Goal: Task Accomplishment & Management: Use online tool/utility

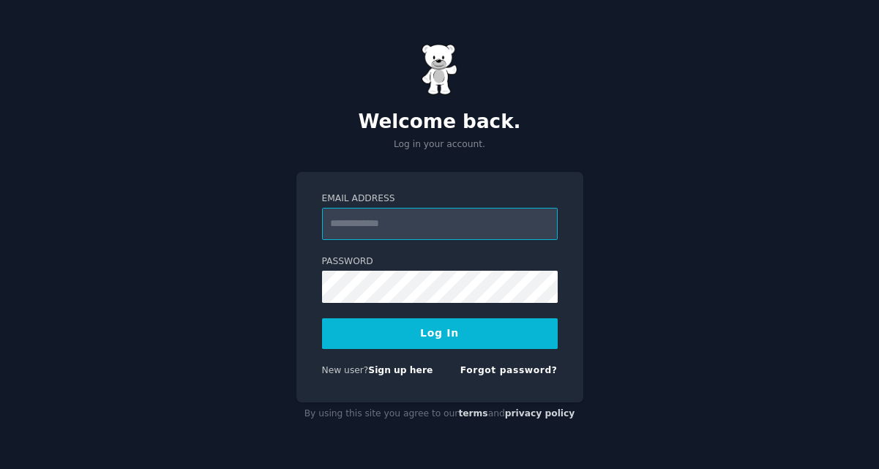
paste input "**********"
type input "**********"
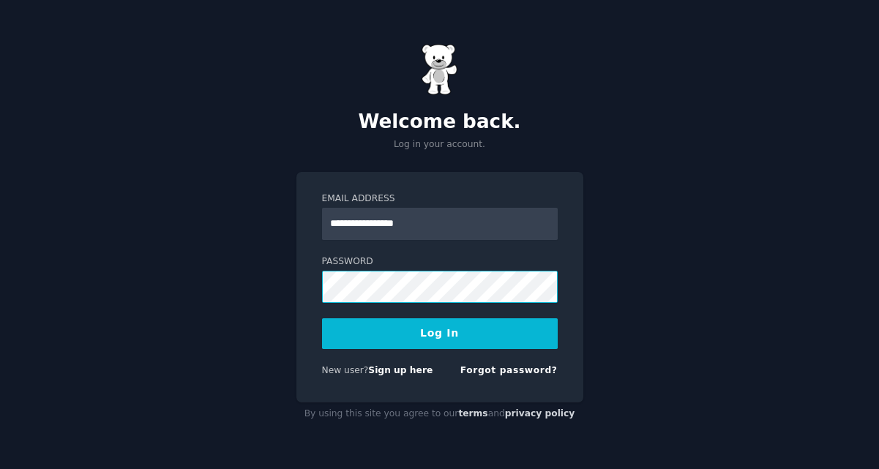
click at [322, 319] on button "Log In" at bounding box center [440, 334] width 236 height 31
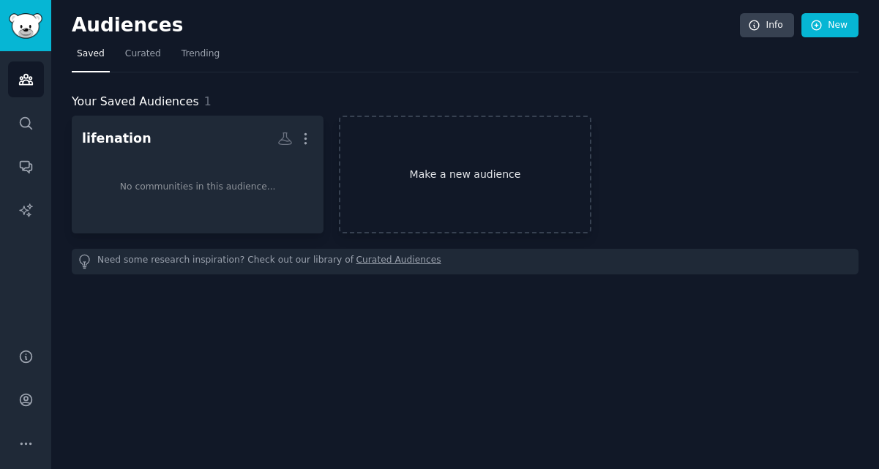
click at [439, 189] on link "Make a new audience" at bounding box center [465, 175] width 252 height 118
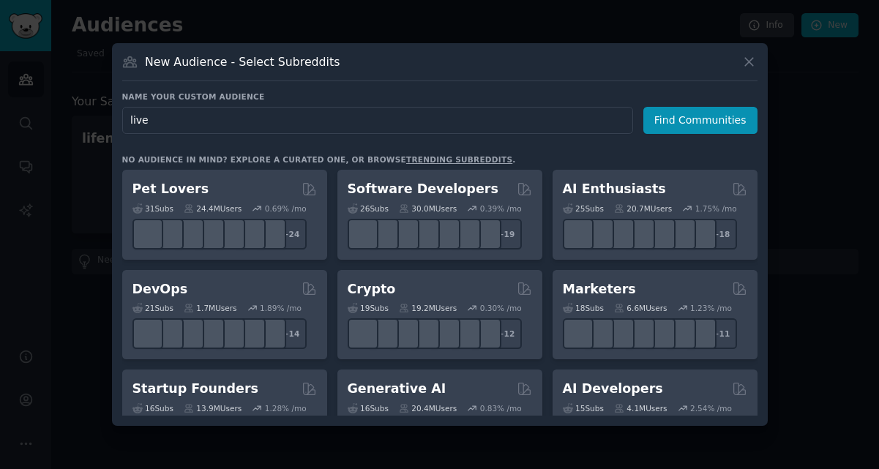
type input "live"
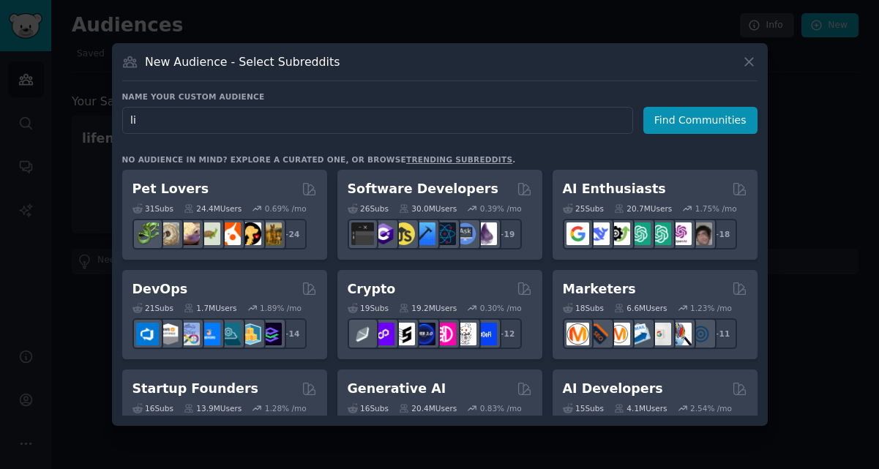
type input "l"
type input "concertph"
click at [681, 126] on button "Find Communities" at bounding box center [701, 120] width 114 height 27
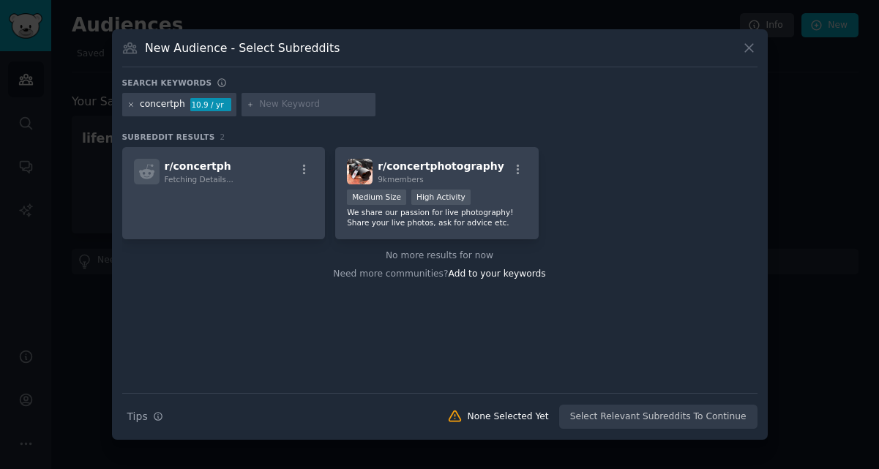
click at [129, 105] on icon at bounding box center [131, 105] width 8 height 8
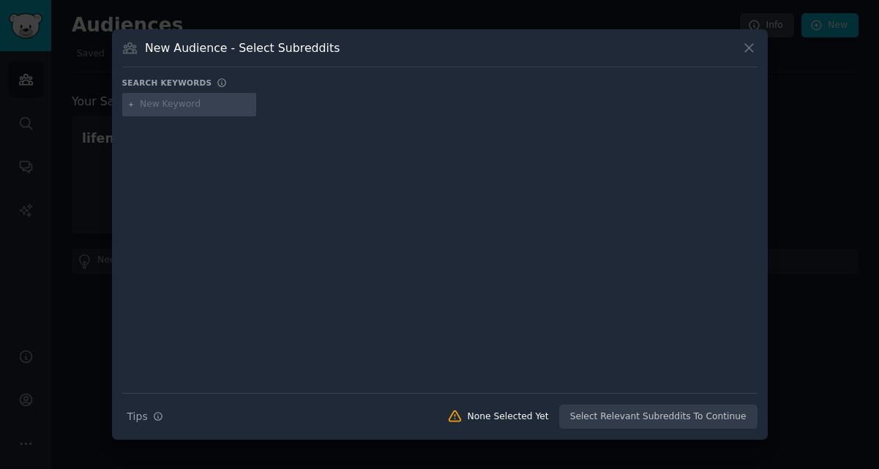
click at [156, 103] on input "text" at bounding box center [195, 104] width 111 height 13
type input "fuck live nation"
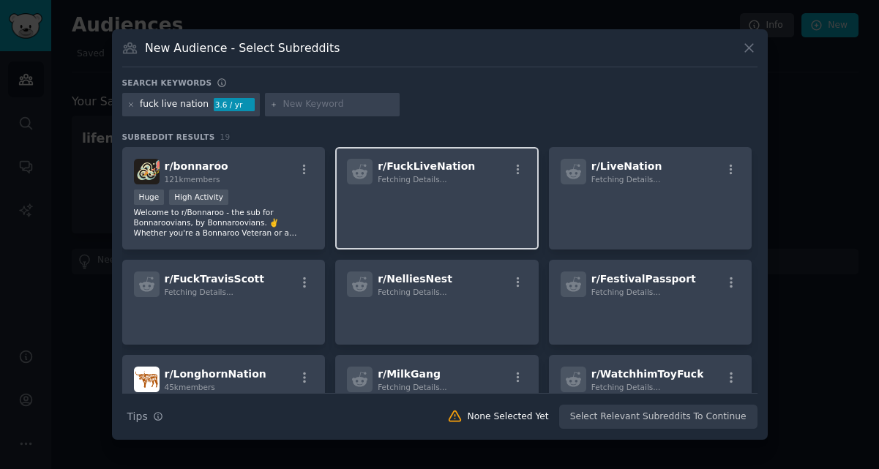
click at [404, 221] on div "r/ FuckLiveNation Fetching Details..." at bounding box center [437, 198] width 204 height 103
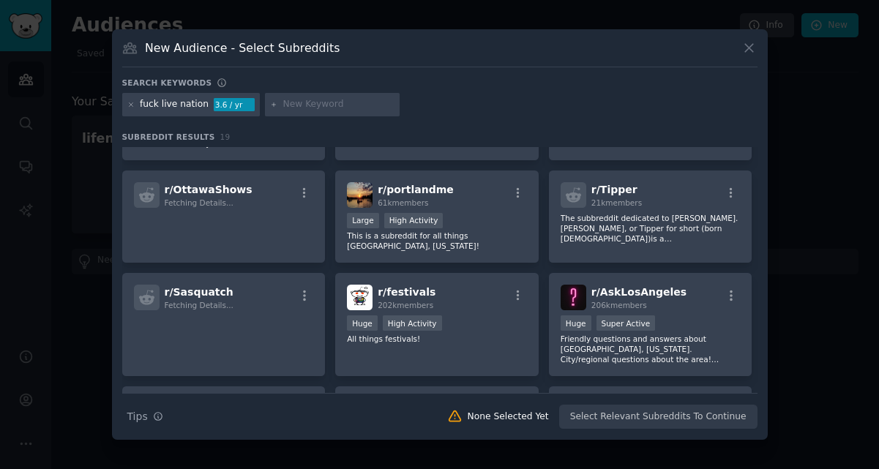
scroll to position [510, 0]
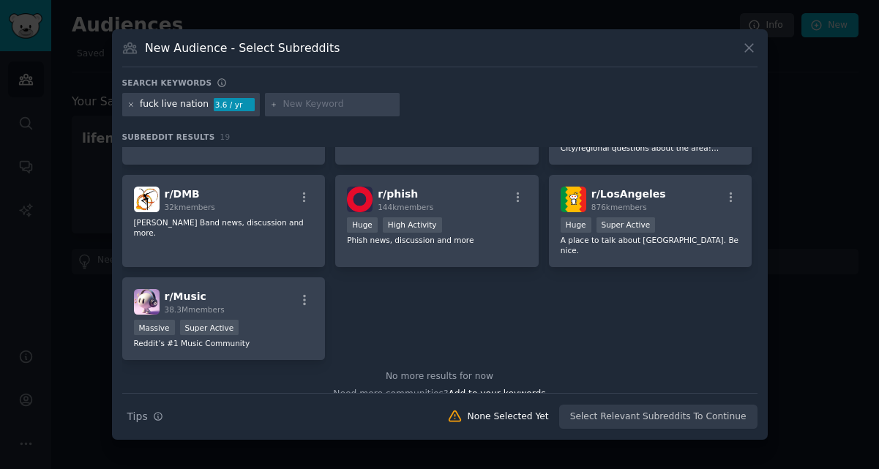
click at [130, 107] on icon at bounding box center [131, 105] width 8 height 8
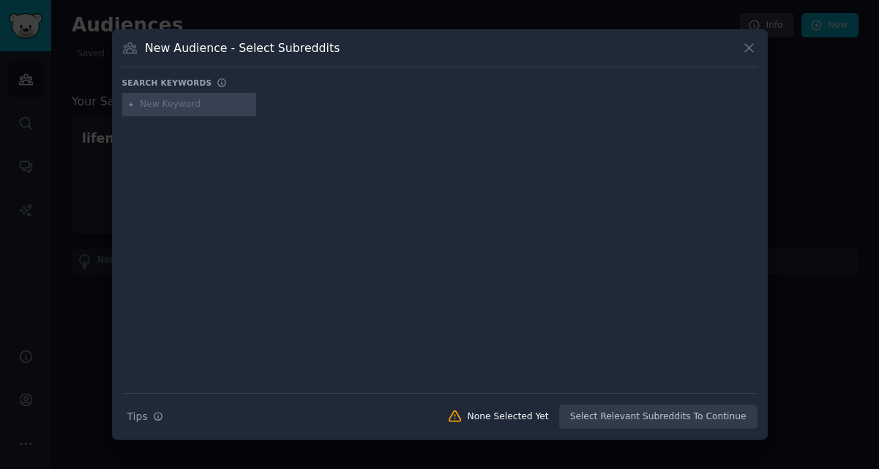
click at [163, 110] on input "text" at bounding box center [195, 104] width 111 height 13
type input "ticketmaster"
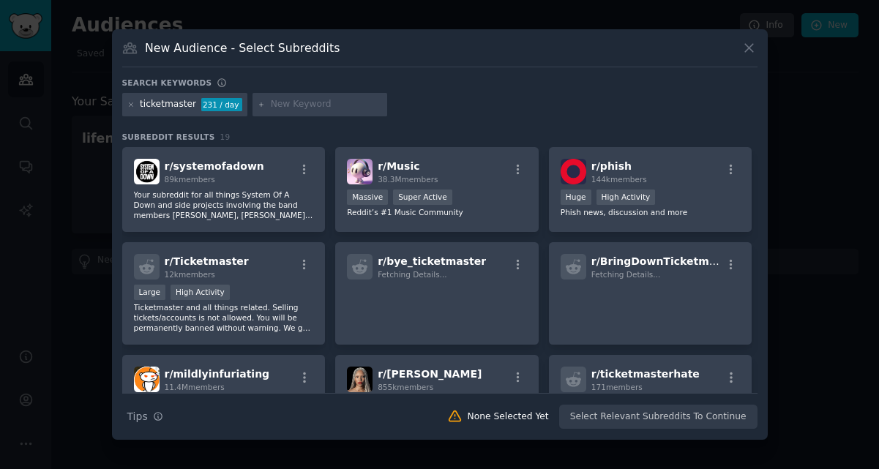
paste input "#ComeToIndia"
type input "#ComeToIndia"
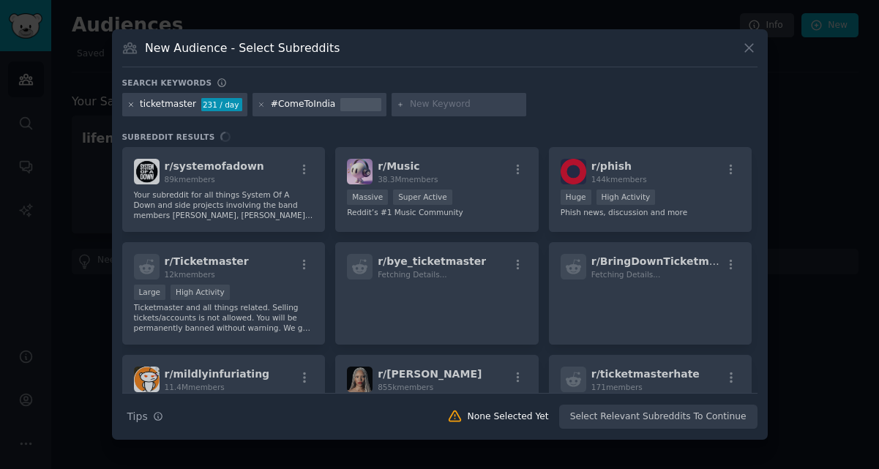
click at [133, 103] on icon at bounding box center [131, 105] width 8 height 8
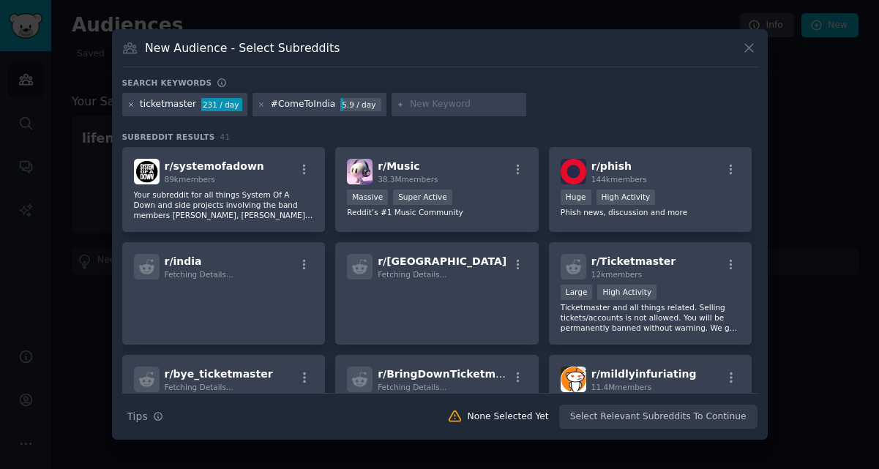
click at [133, 105] on icon at bounding box center [131, 105] width 8 height 8
